Goal: Information Seeking & Learning: Learn about a topic

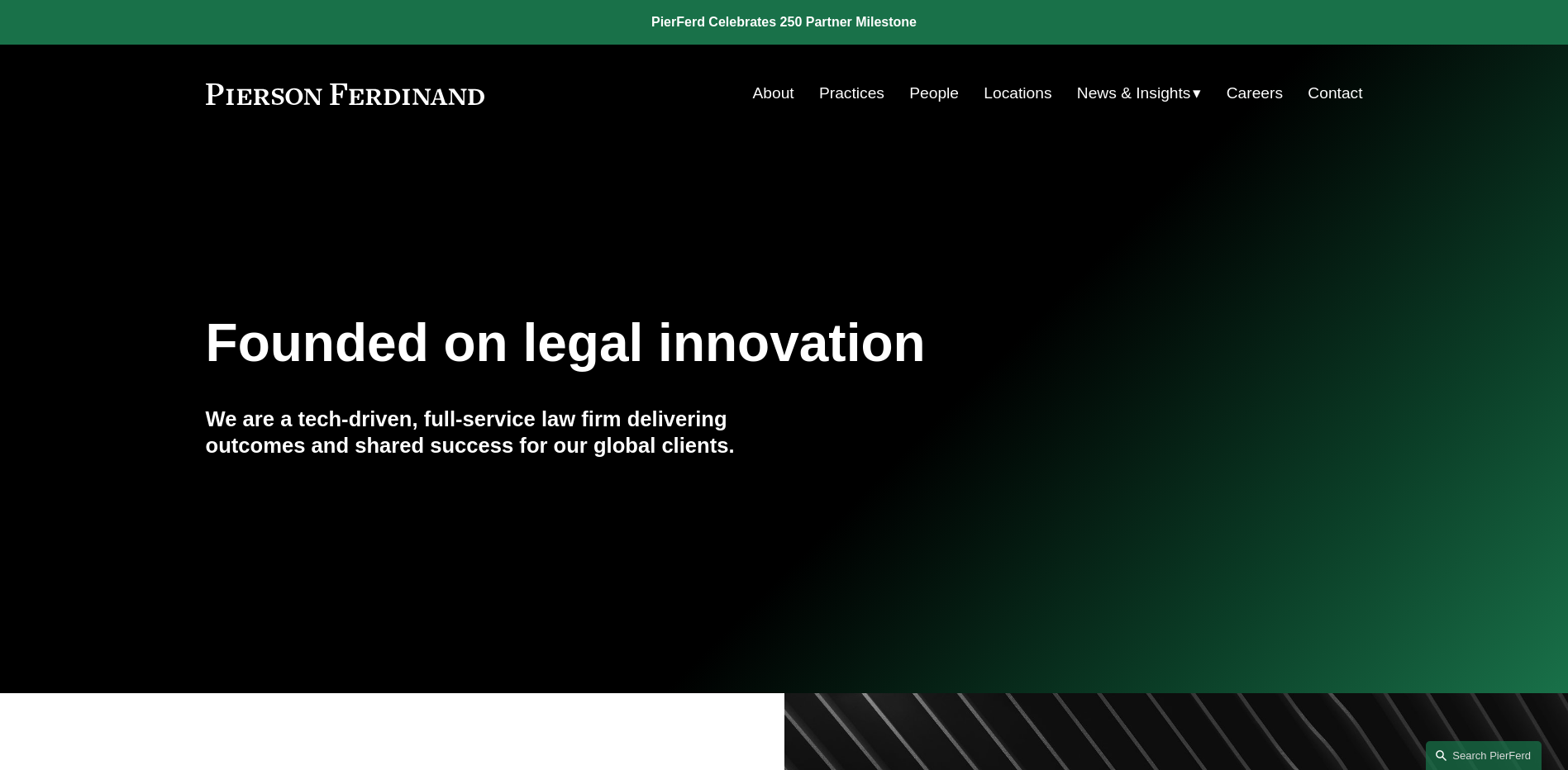
click at [933, 95] on link "People" at bounding box center [934, 93] width 49 height 31
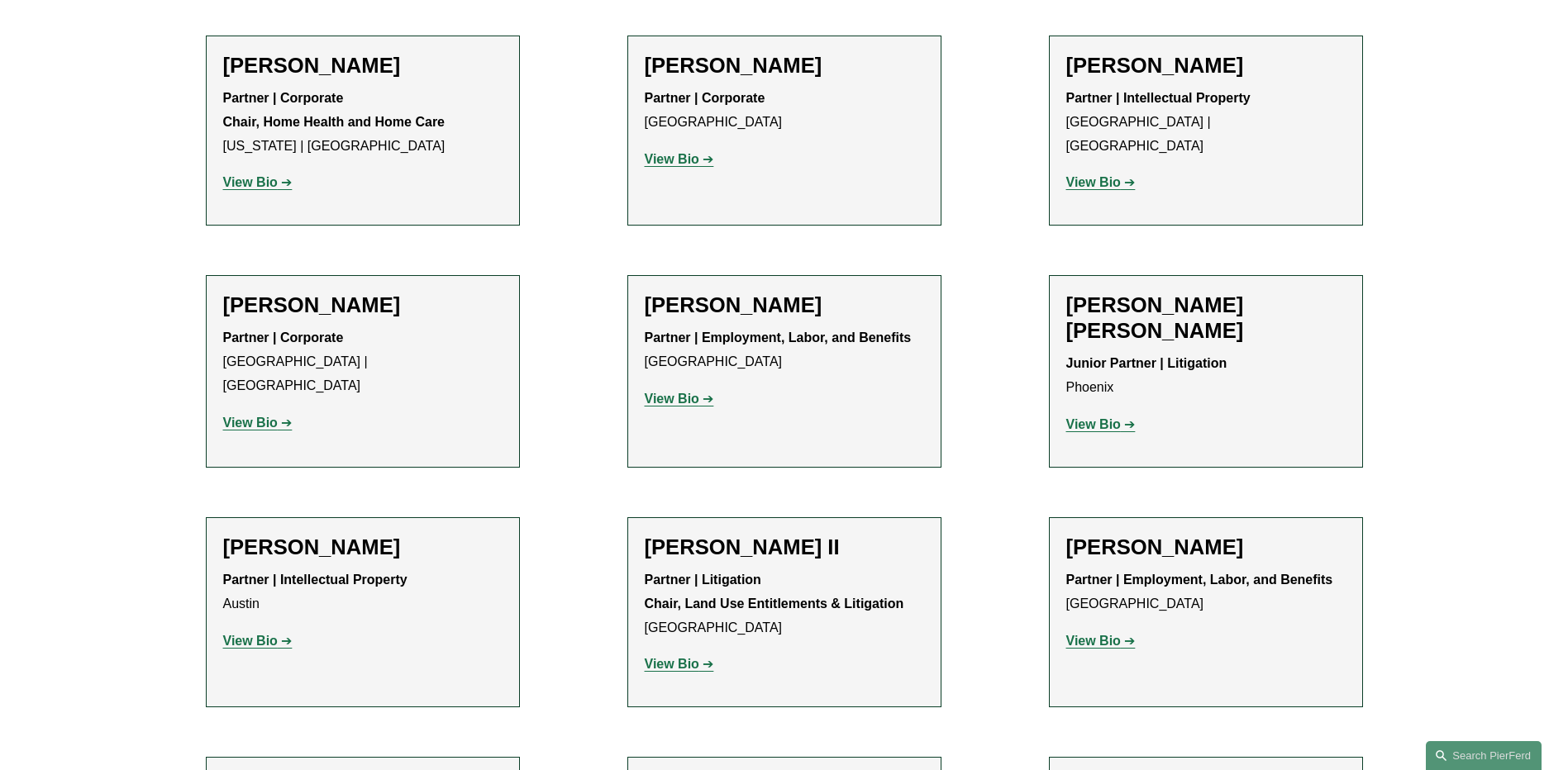
scroll to position [1652, 0]
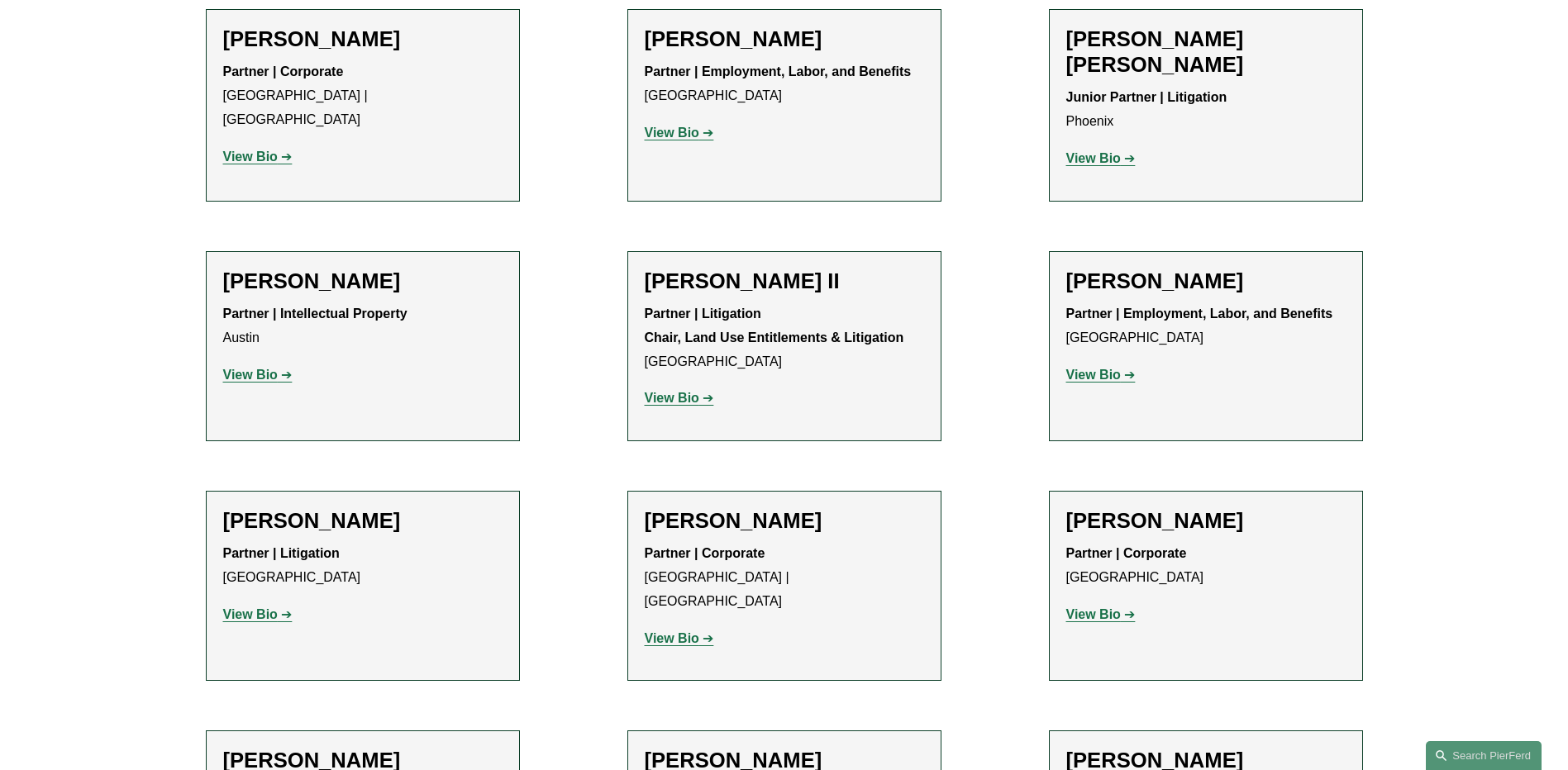
click at [290, 607] on link "View Bio" at bounding box center [258, 614] width 69 height 14
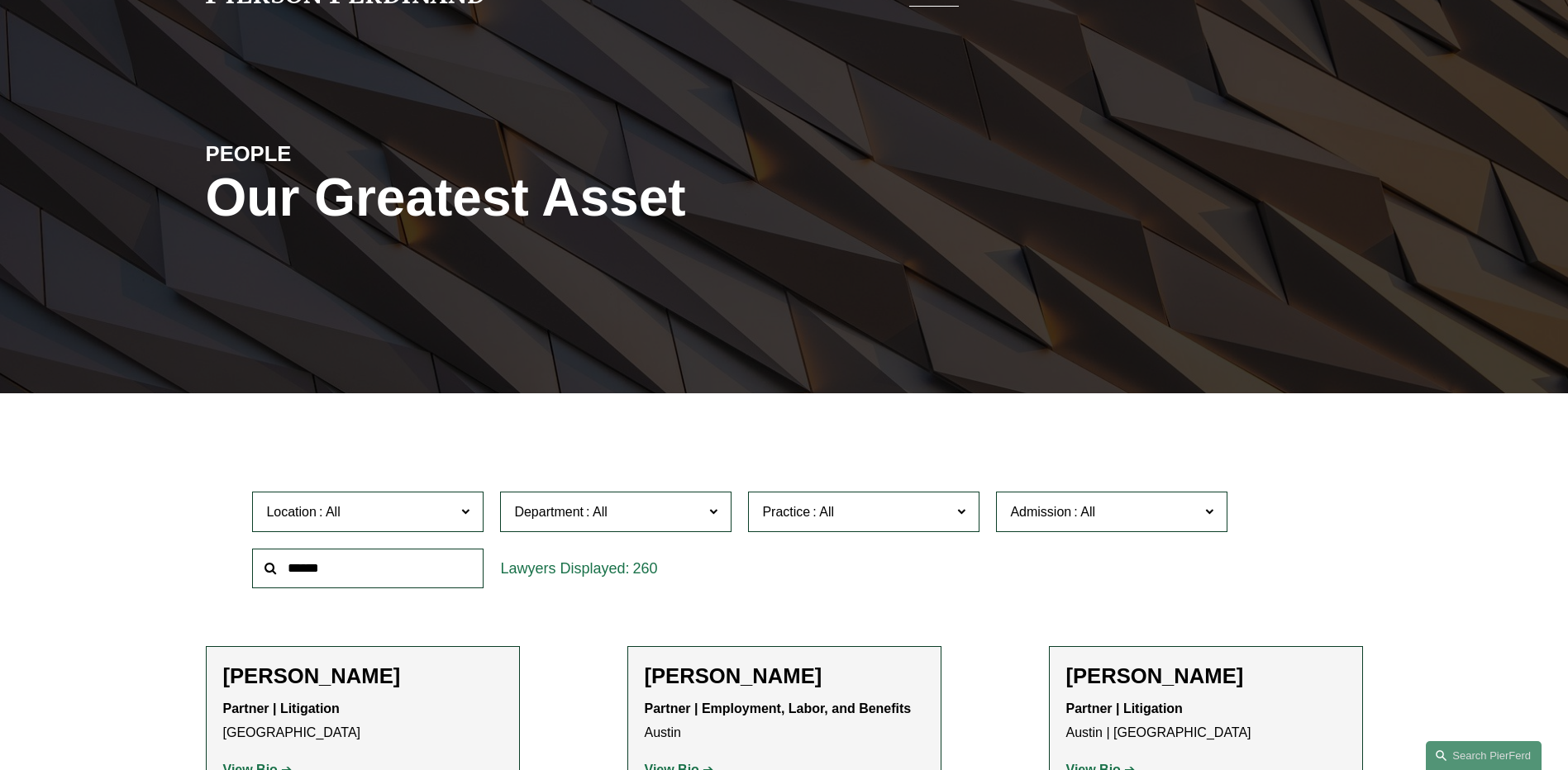
scroll to position [0, 0]
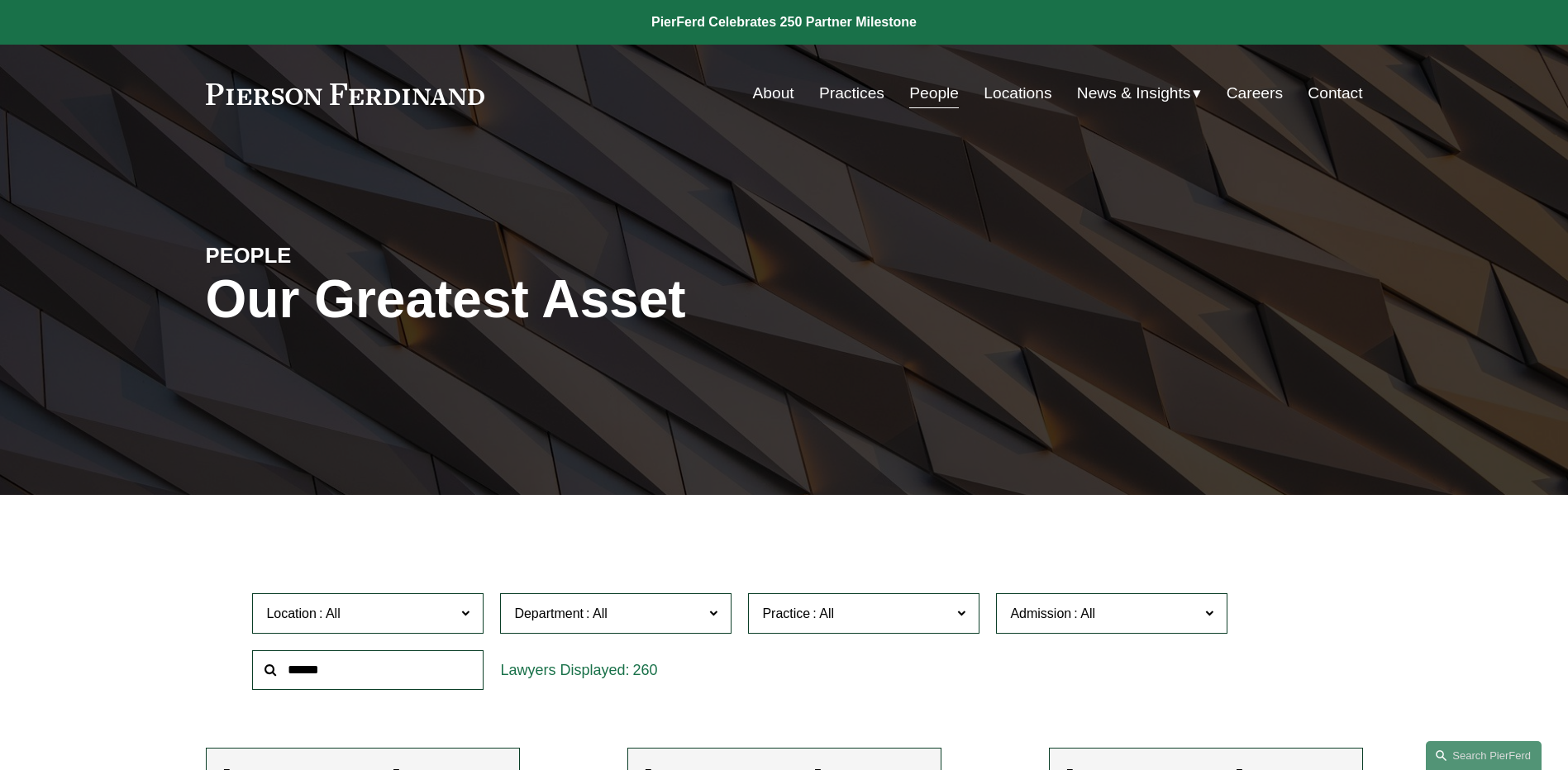
click at [0, 0] on span "News" at bounding box center [0, 0] width 0 height 0
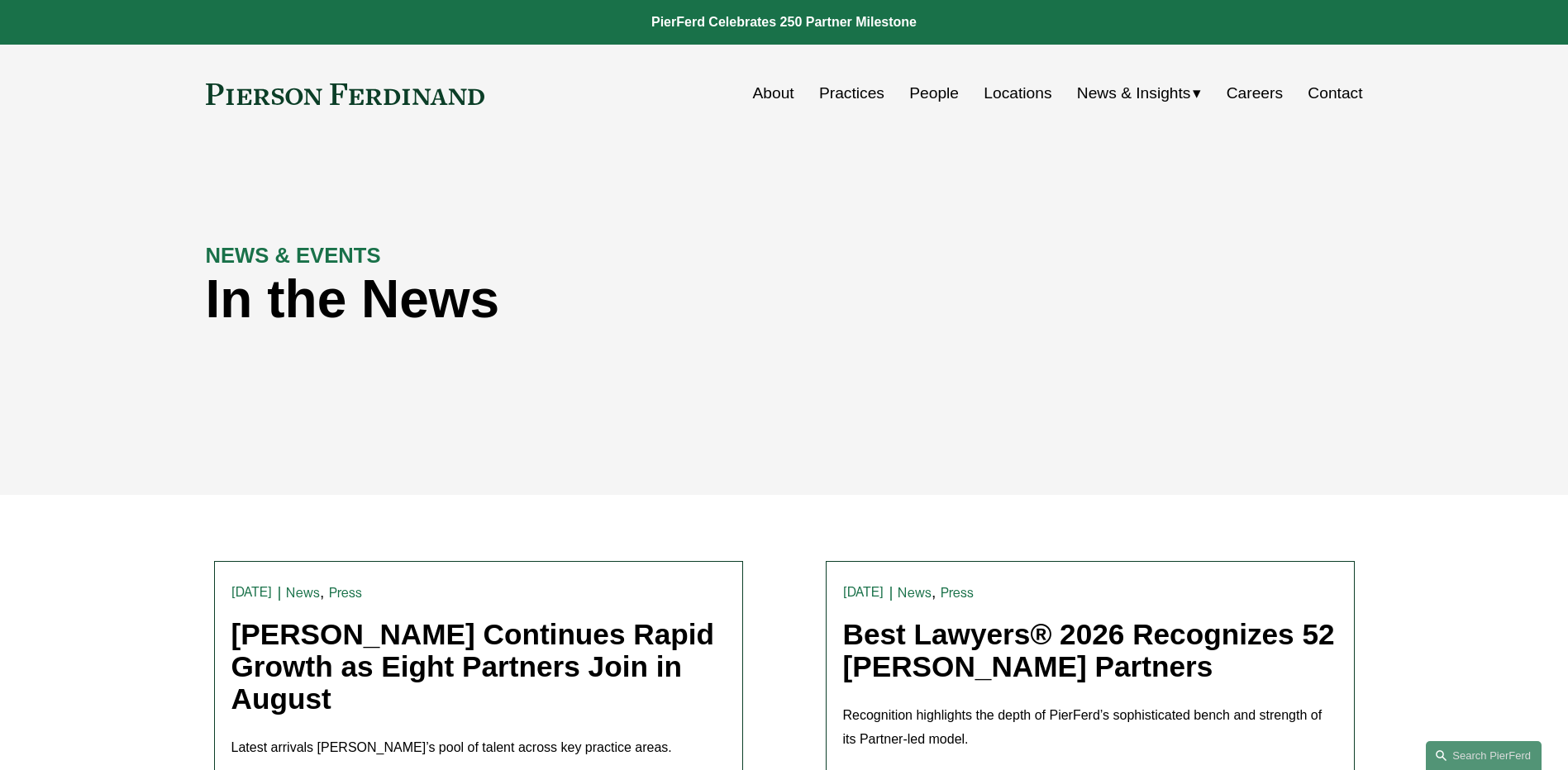
click at [469, 643] on link "Pierson Ferdinand Continues Rapid Growth as Eight Partners Join in August" at bounding box center [472, 666] width 483 height 96
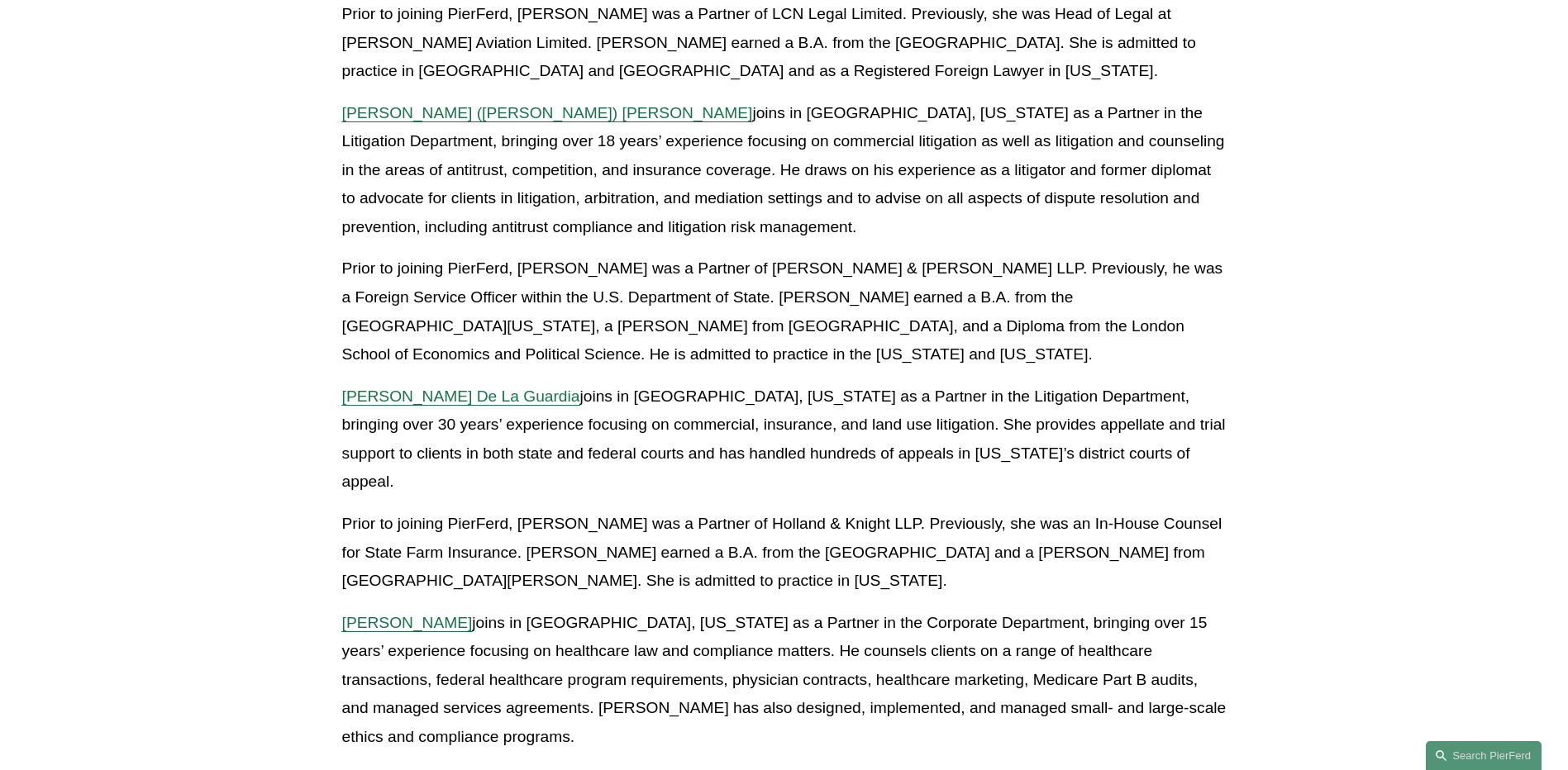
scroll to position [1156, 0]
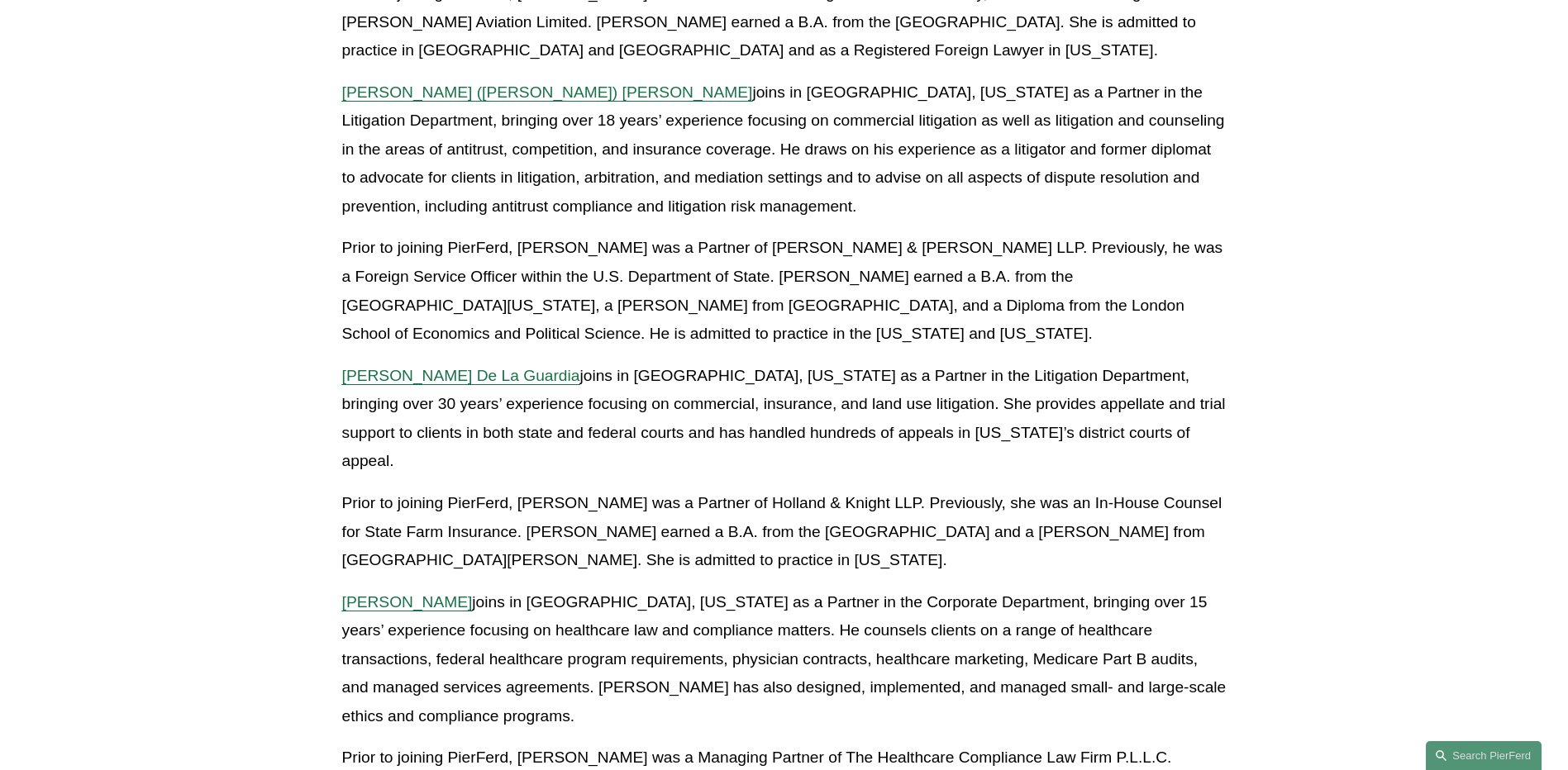
click at [389, 593] on span "William J. Gruitza" at bounding box center [407, 601] width 131 height 17
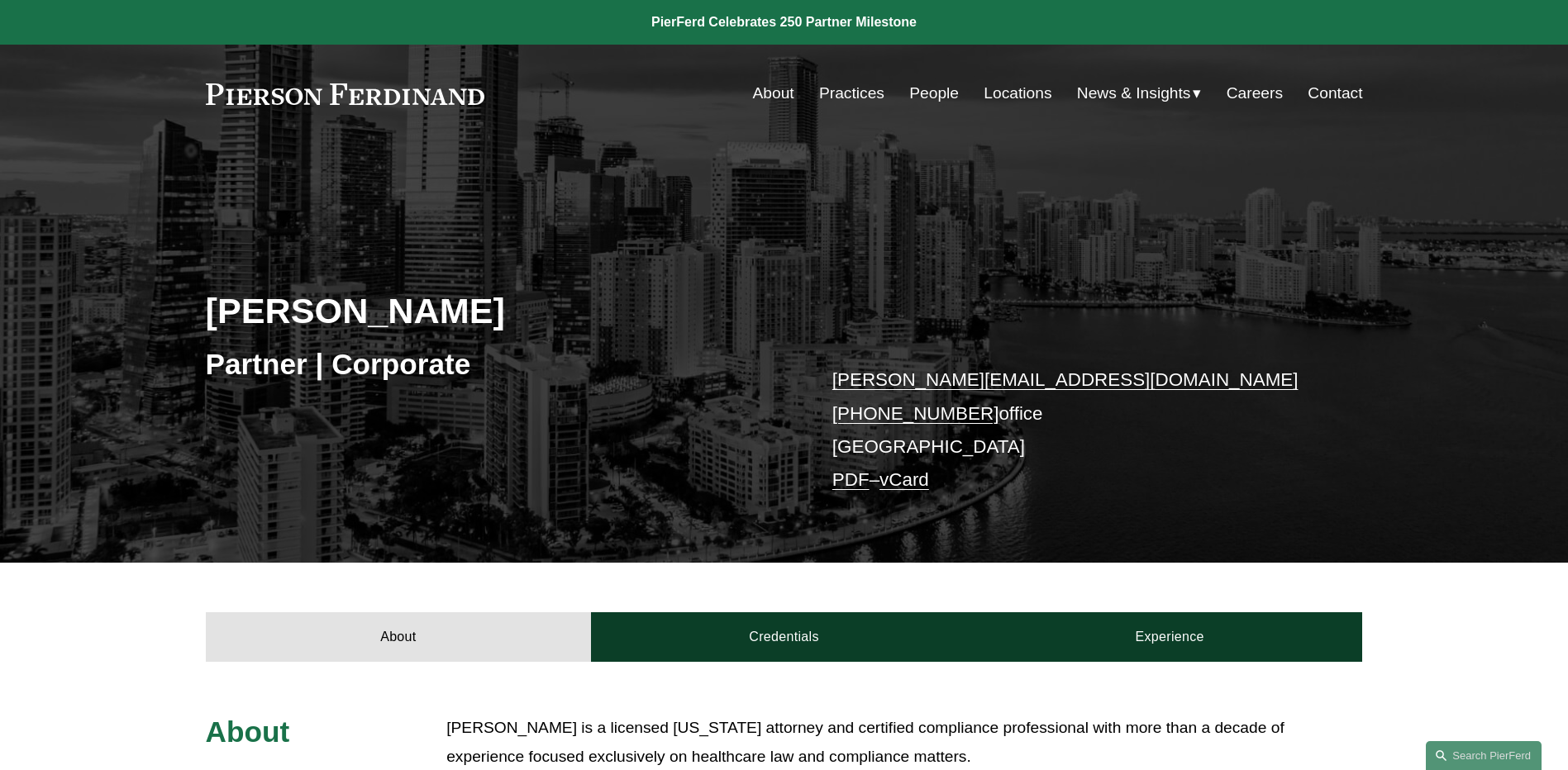
click at [0, 0] on span "News" at bounding box center [0, 0] width 0 height 0
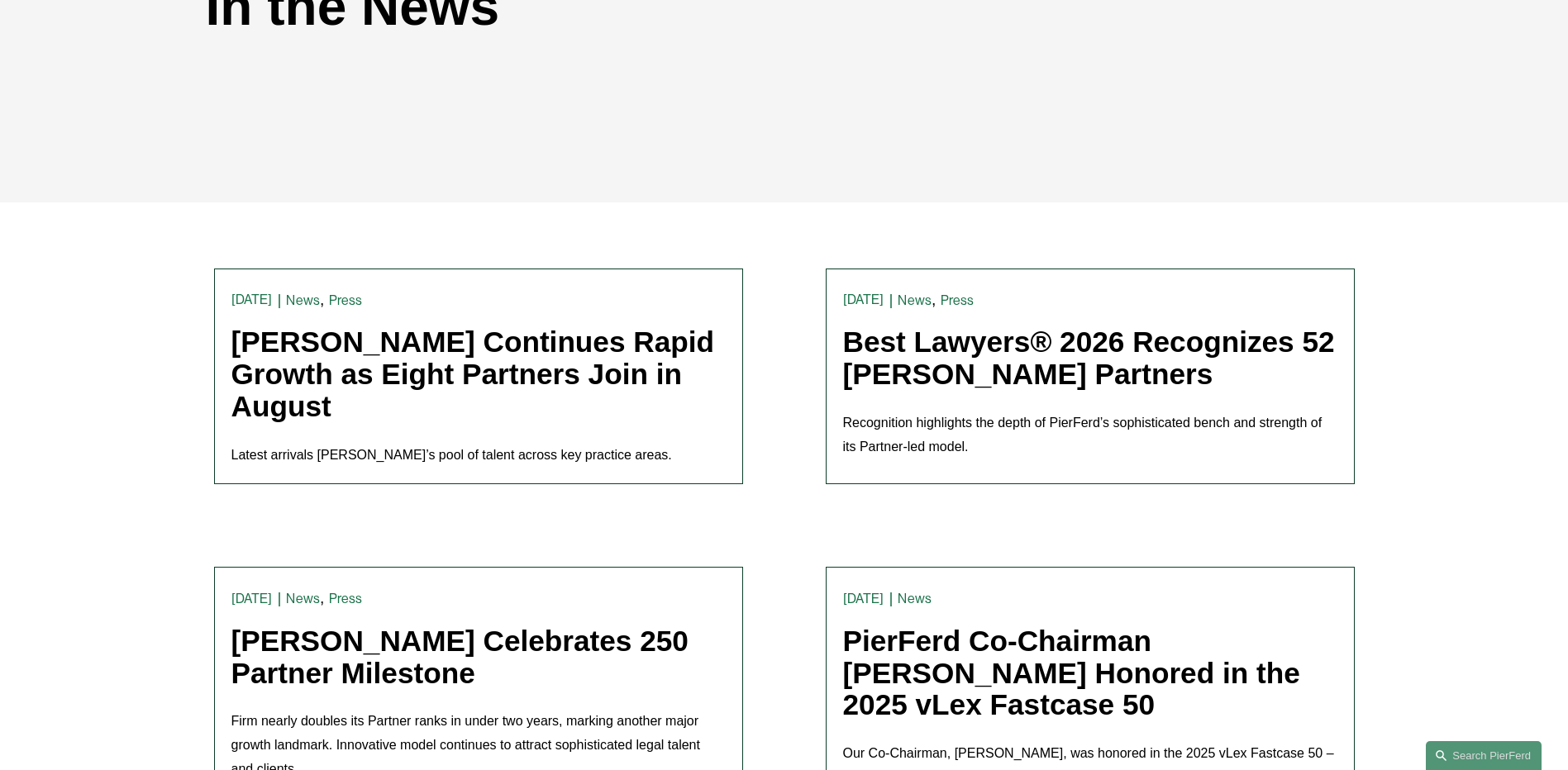
scroll to position [413, 0]
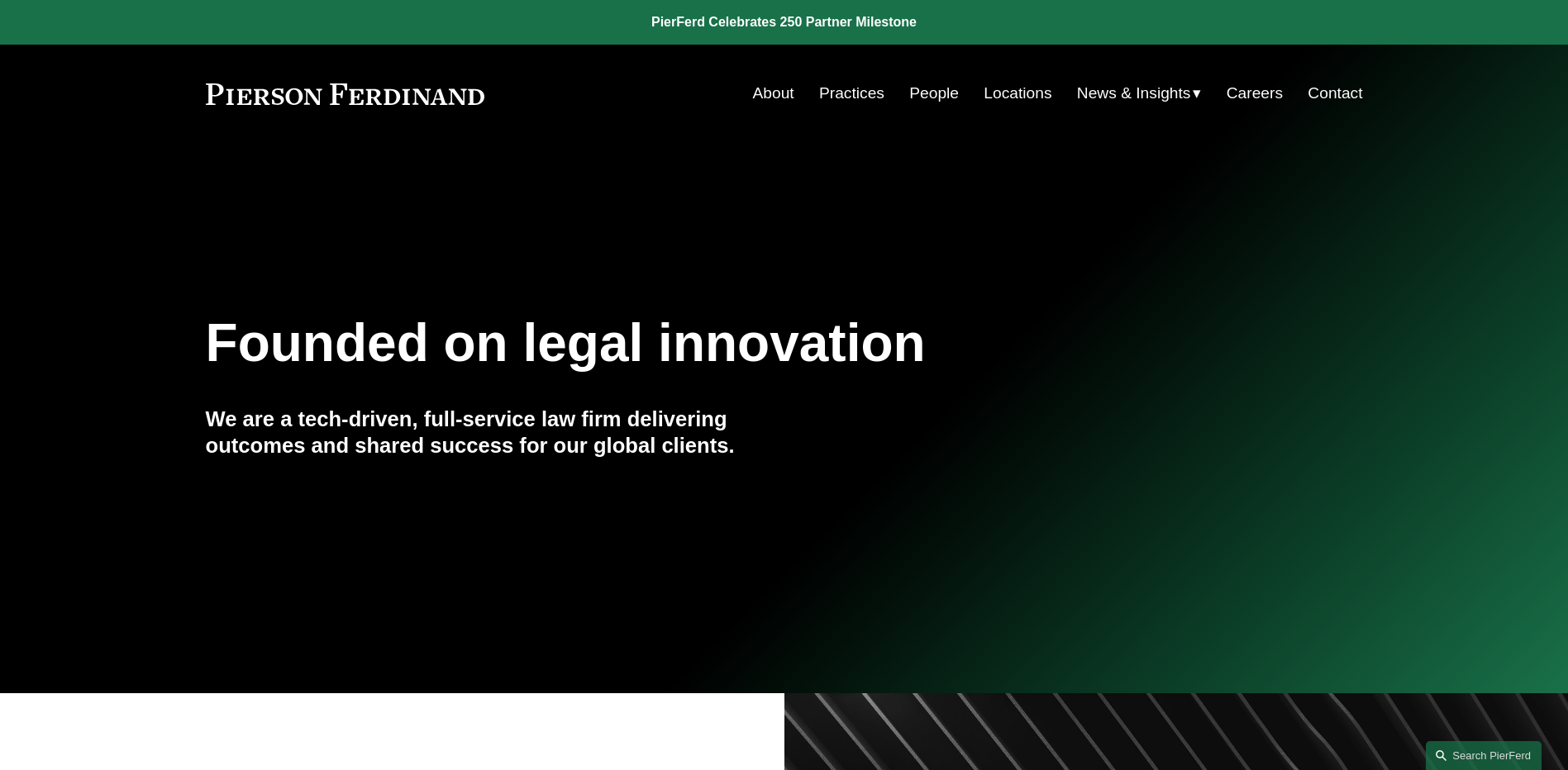
click at [0, 0] on span "News" at bounding box center [0, 0] width 0 height 0
click at [932, 91] on link "People" at bounding box center [934, 93] width 49 height 31
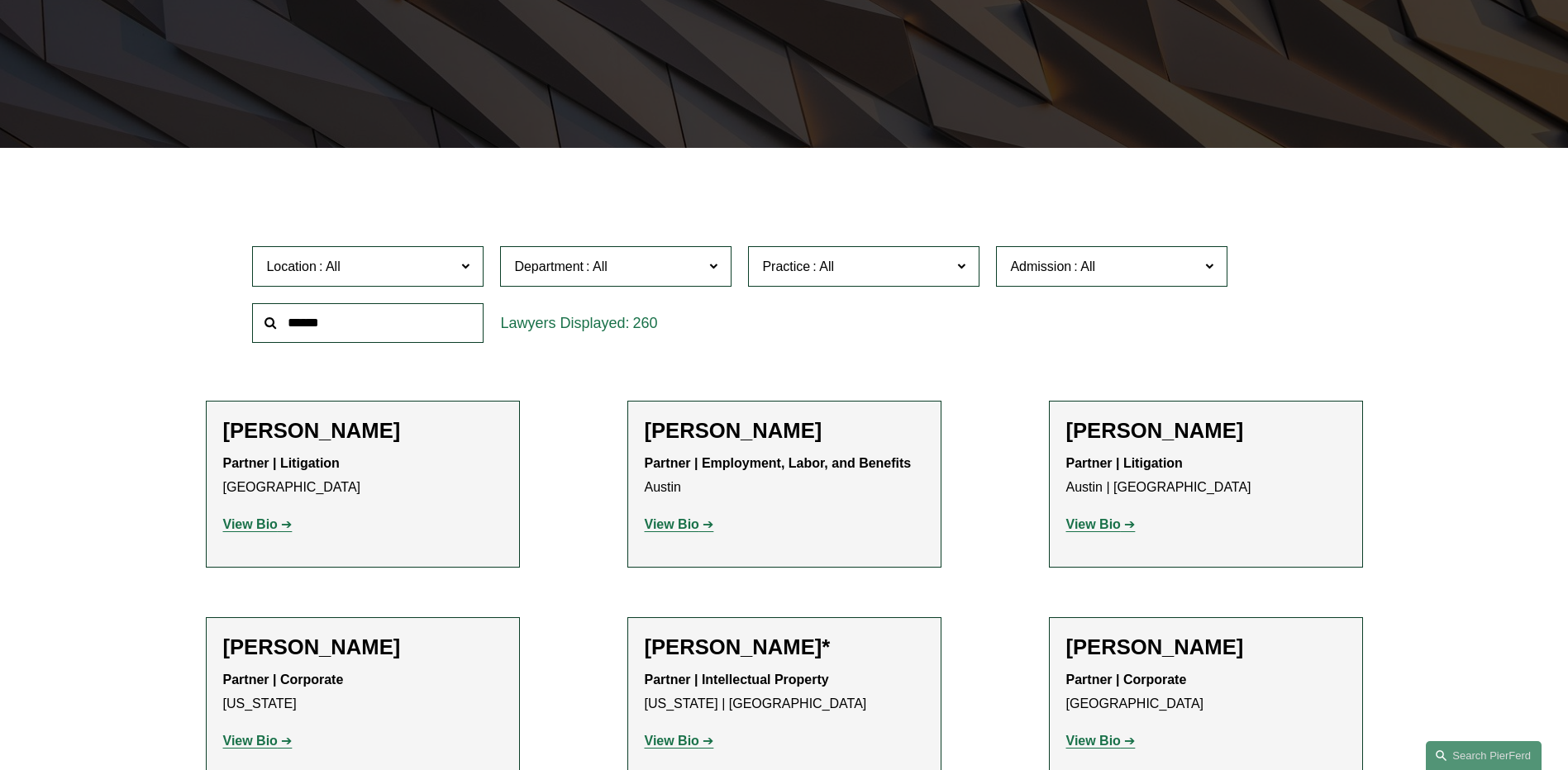
scroll to position [165, 0]
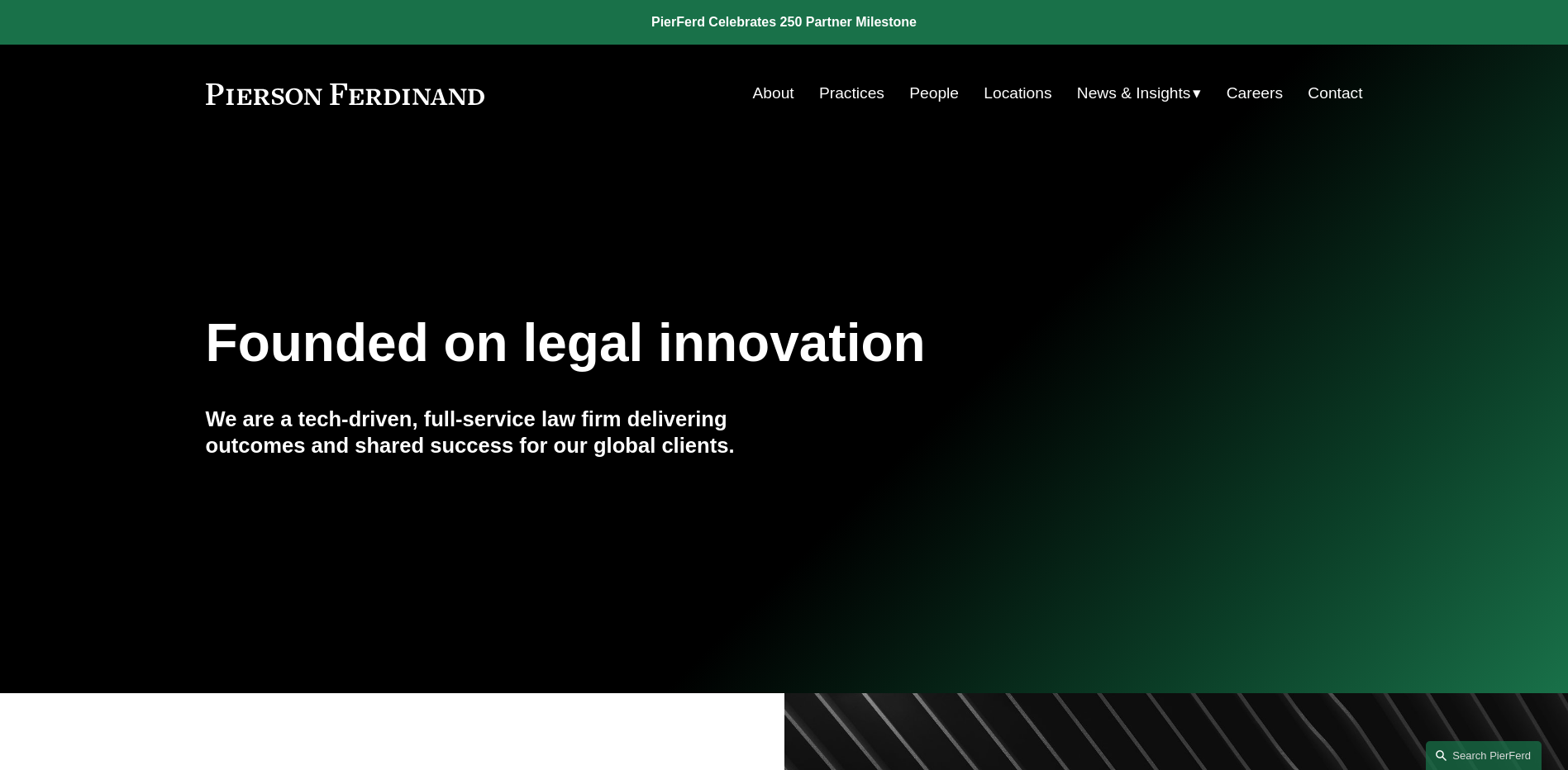
click at [939, 100] on link "People" at bounding box center [934, 93] width 49 height 31
